Goal: Information Seeking & Learning: Learn about a topic

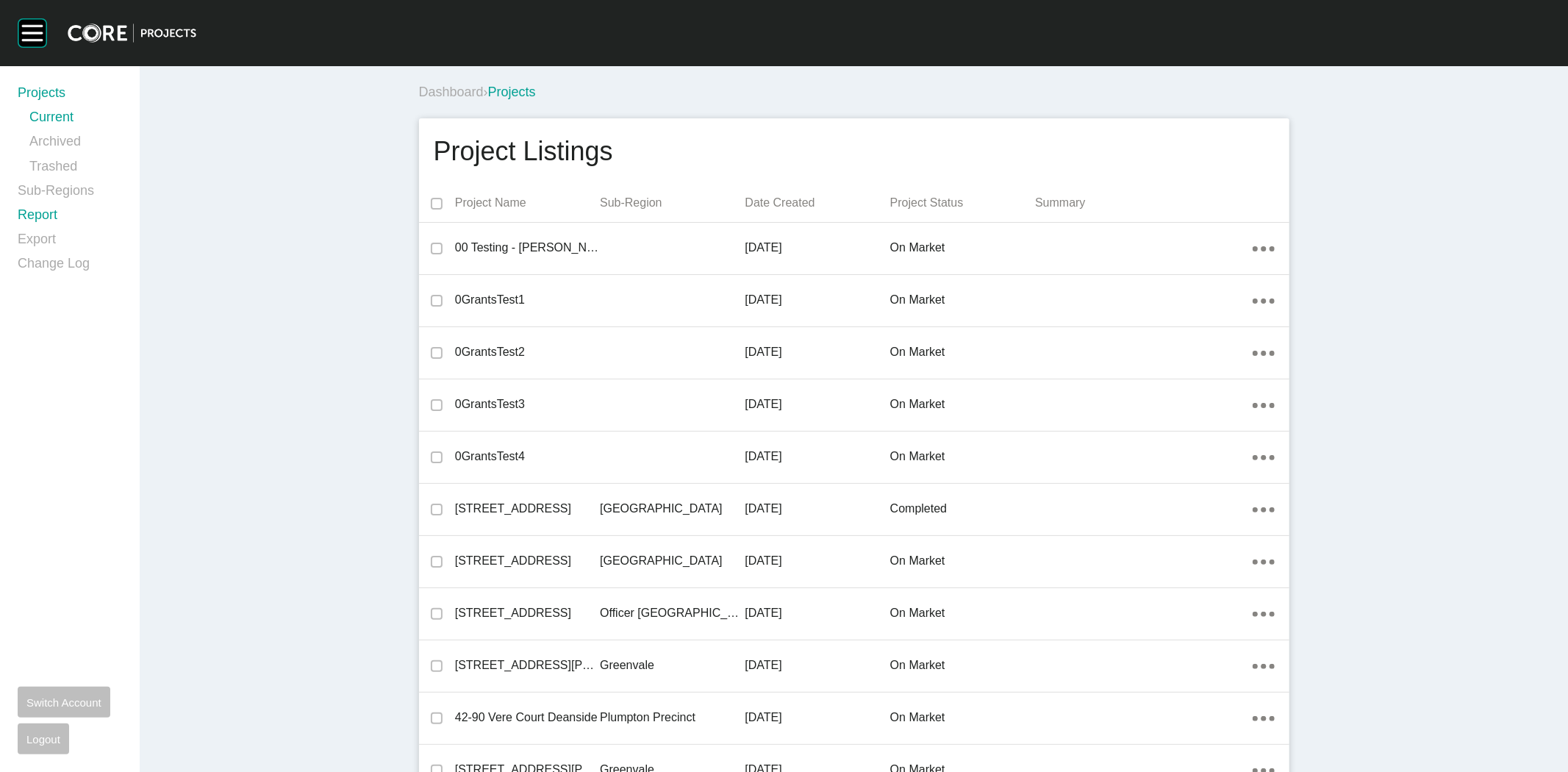
click at [48, 215] on link "Report" at bounding box center [70, 218] width 105 height 24
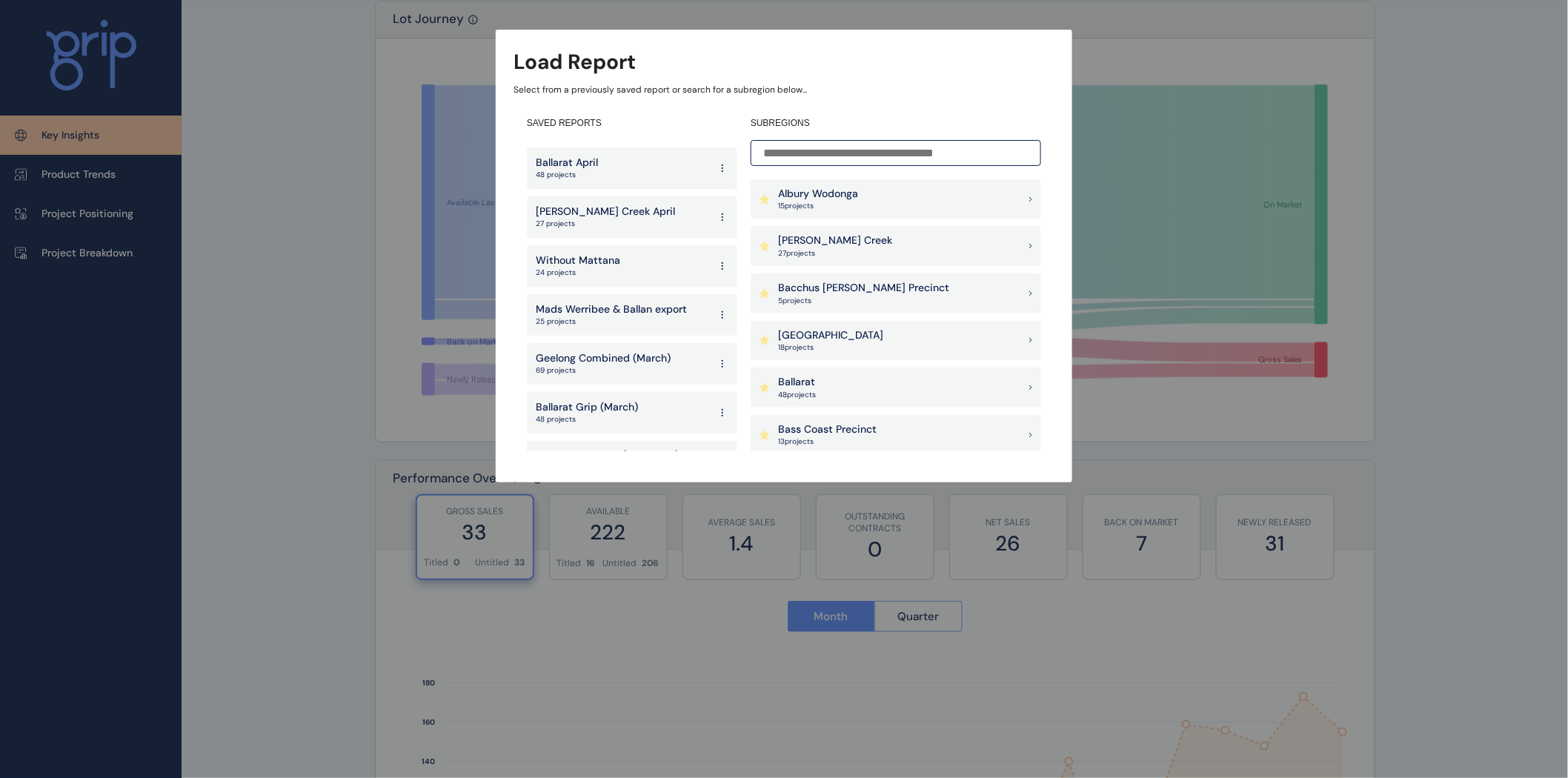
scroll to position [3025, 0]
click at [579, 354] on p "Geelong Combined (March)" at bounding box center [603, 361] width 135 height 15
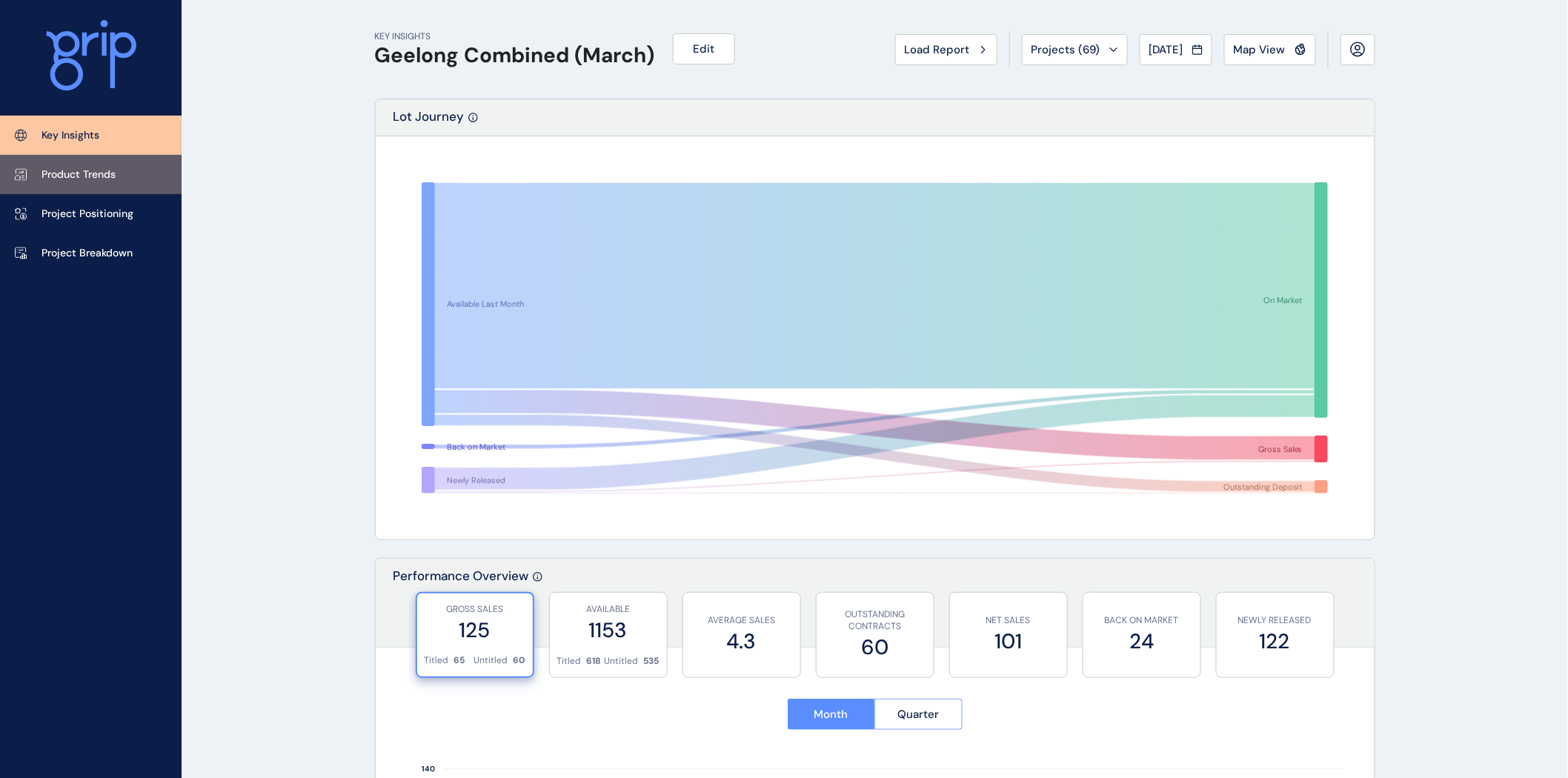
click at [61, 171] on p "Product Trends" at bounding box center [78, 175] width 74 height 15
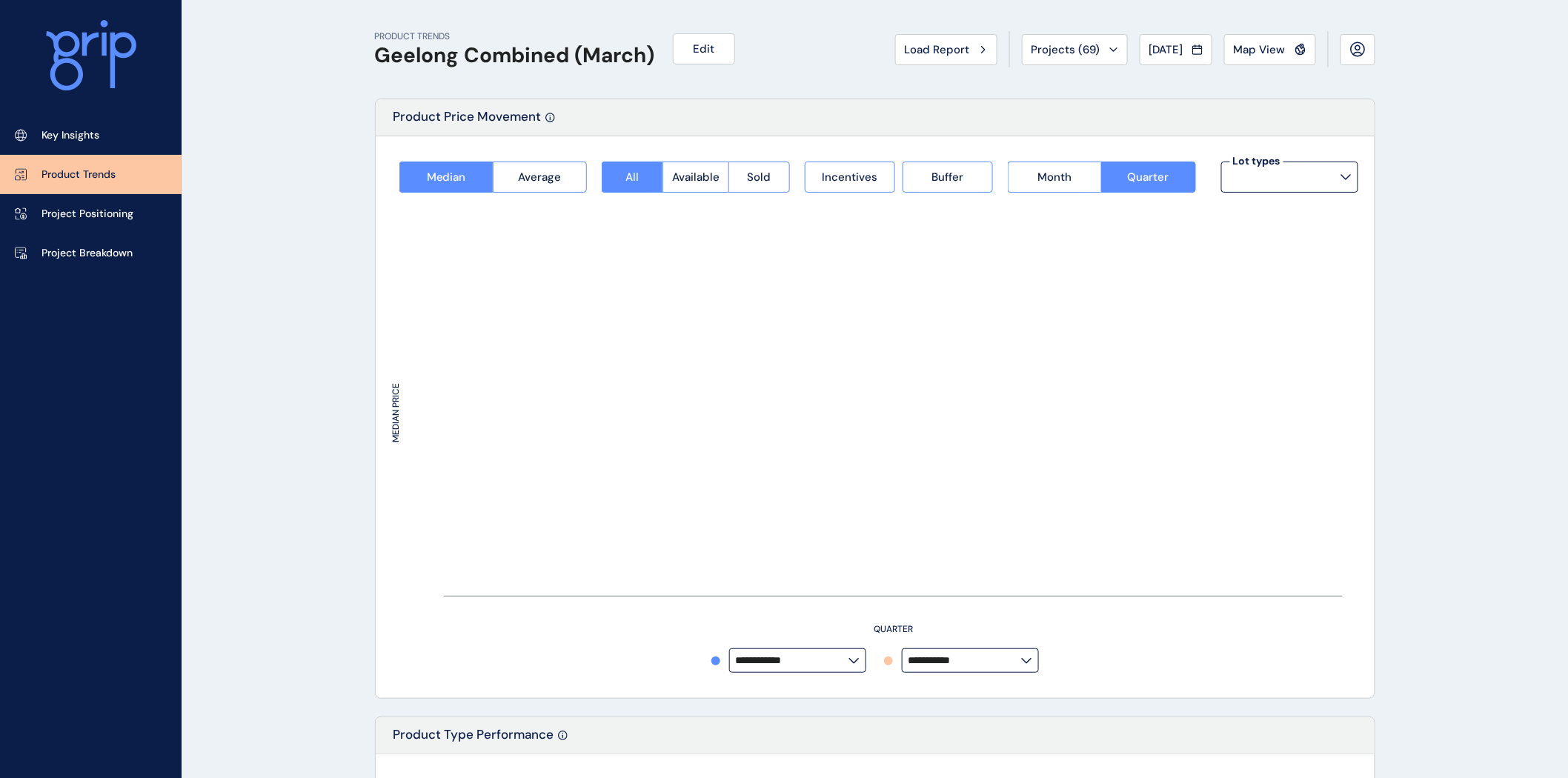
type input "**********"
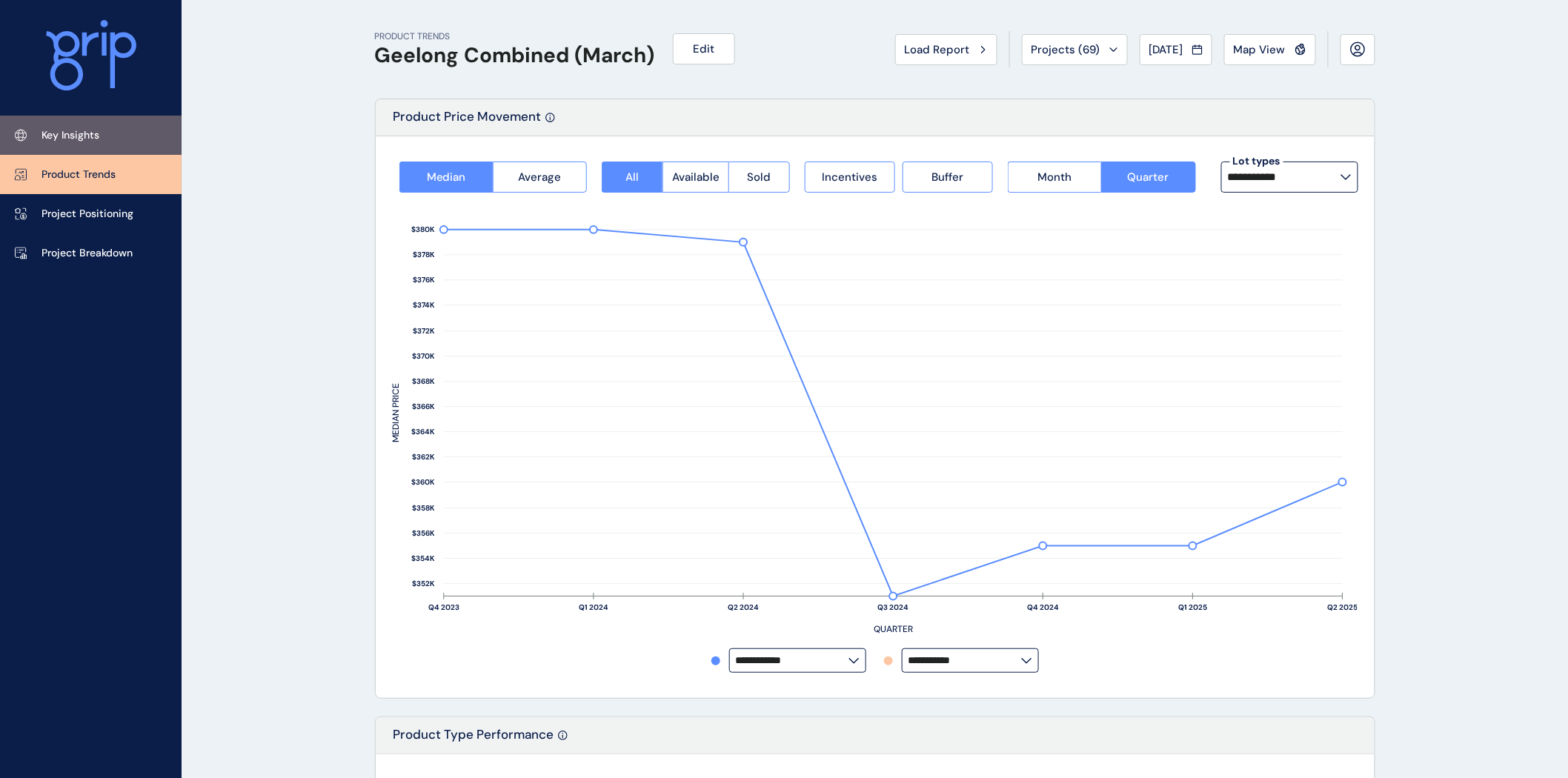
click at [76, 131] on p "Key Insights" at bounding box center [70, 136] width 58 height 15
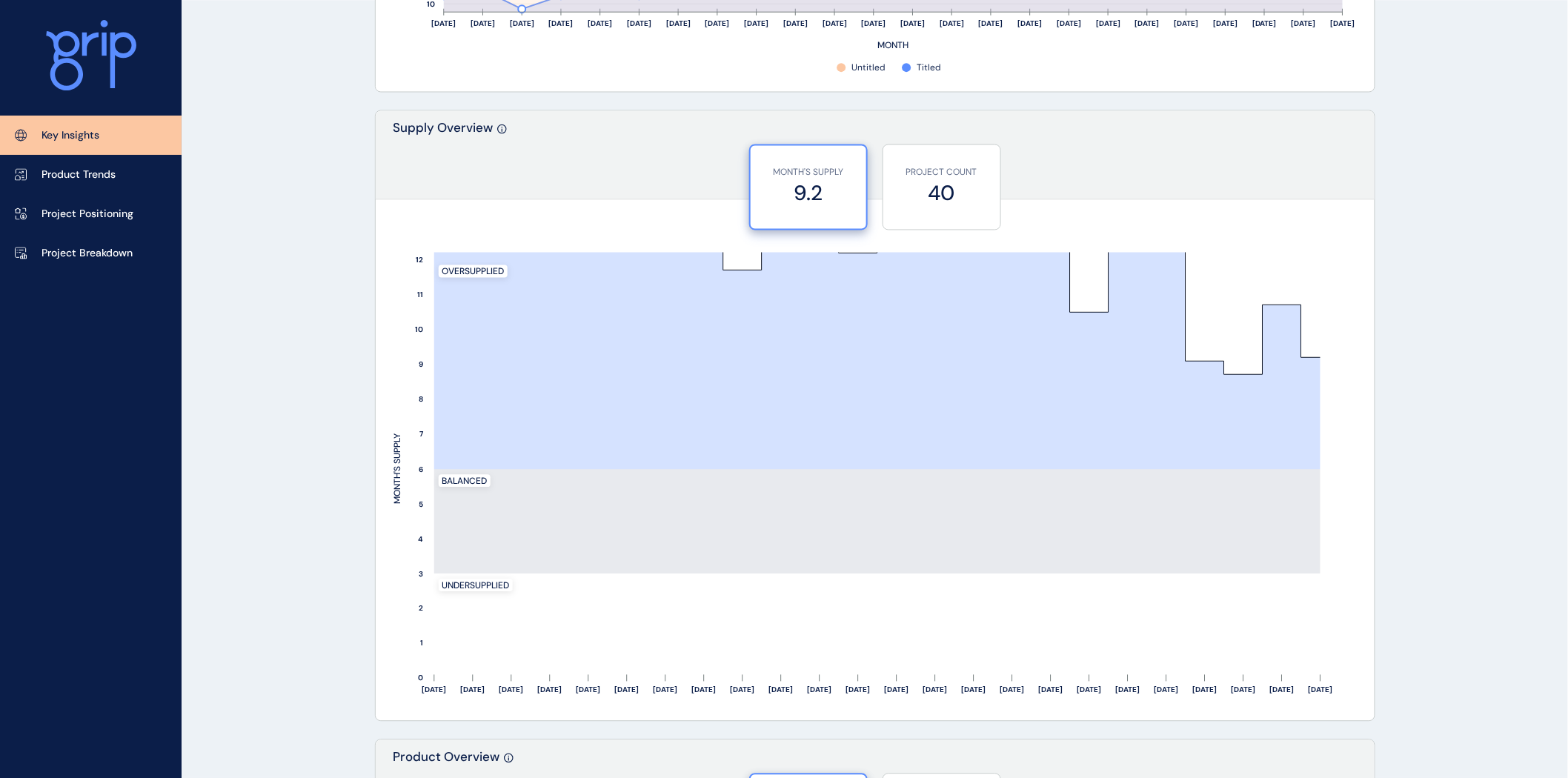
scroll to position [1123, 0]
